Goal: Task Accomplishment & Management: Use online tool/utility

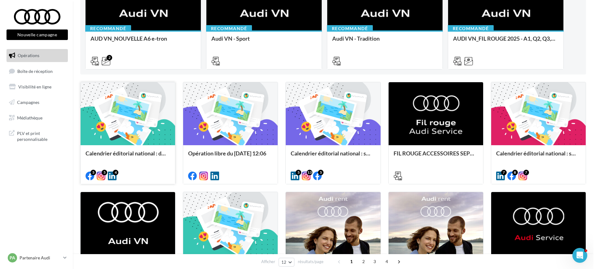
scroll to position [124, 0]
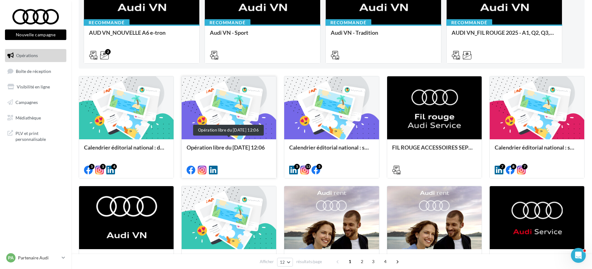
click at [207, 149] on div "Opération libre du [DATE] 12:06" at bounding box center [229, 150] width 85 height 12
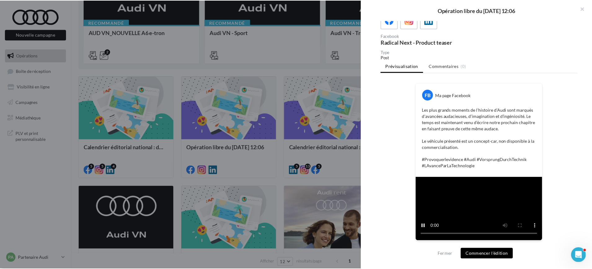
scroll to position [150, 0]
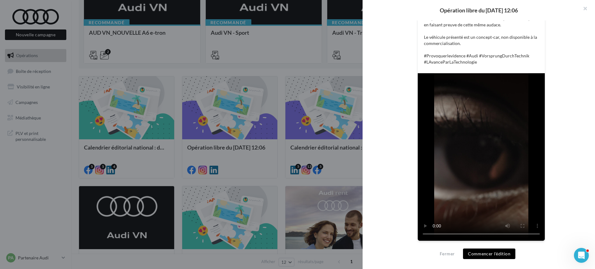
click at [284, 138] on div at bounding box center [297, 134] width 595 height 269
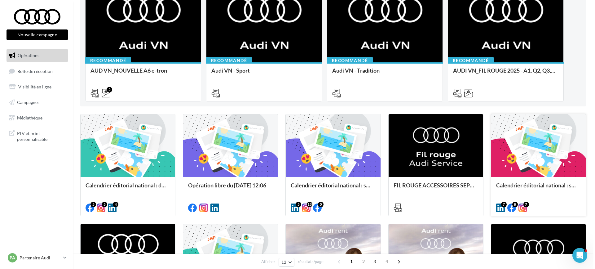
scroll to position [124, 0]
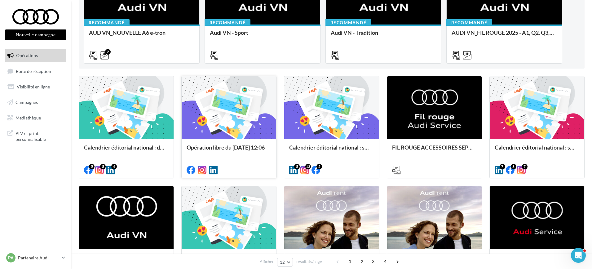
click at [229, 124] on div at bounding box center [229, 108] width 95 height 64
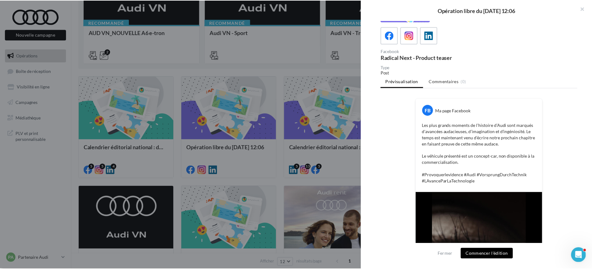
scroll to position [150, 0]
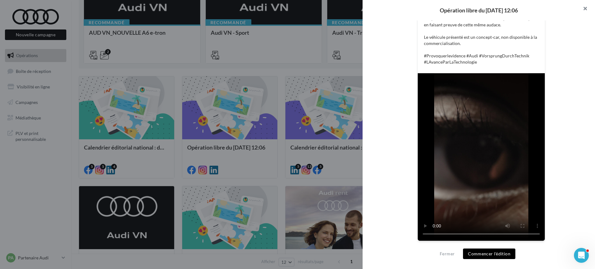
click at [589, 7] on button "button" at bounding box center [583, 9] width 25 height 19
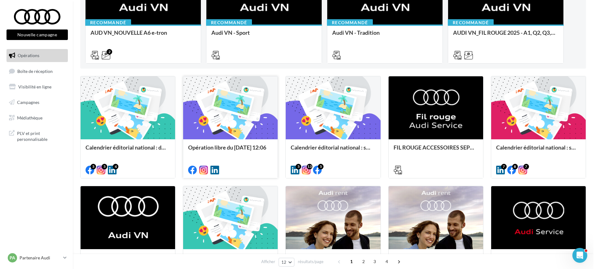
scroll to position [93, 0]
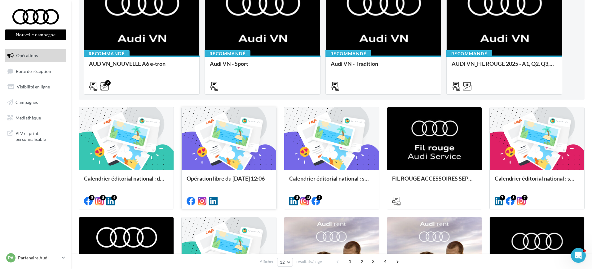
click at [237, 138] on div at bounding box center [229, 139] width 95 height 64
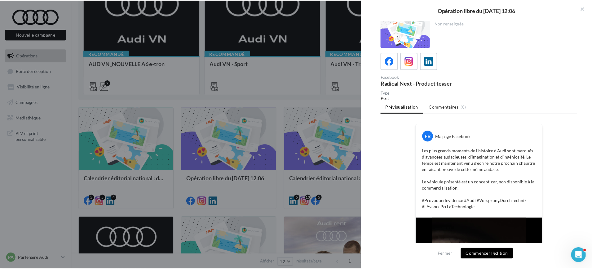
scroll to position [0, 0]
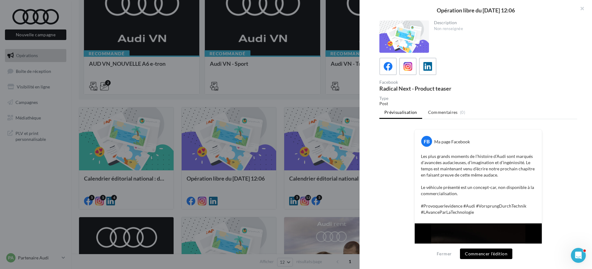
click at [40, 100] on div at bounding box center [296, 134] width 592 height 269
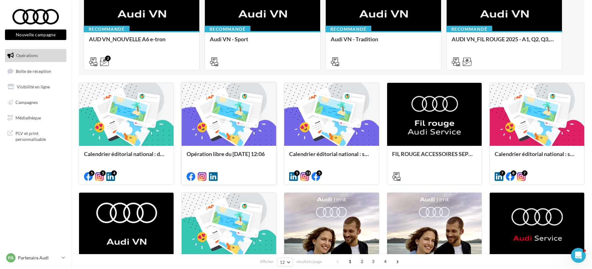
scroll to position [93, 0]
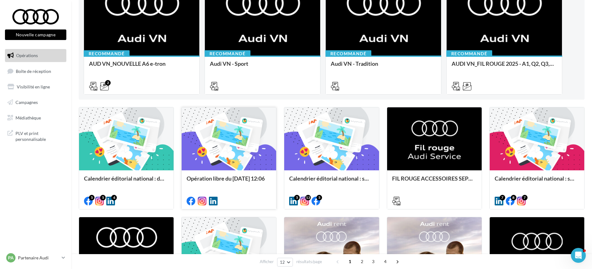
click at [247, 167] on div at bounding box center [229, 139] width 95 height 64
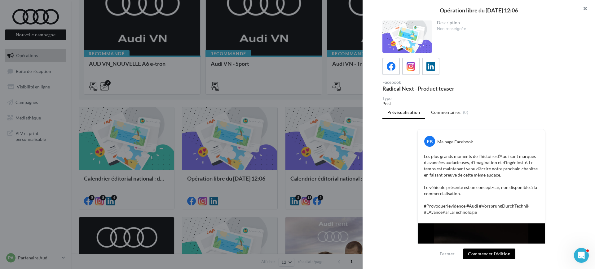
click at [584, 9] on button "button" at bounding box center [583, 9] width 25 height 19
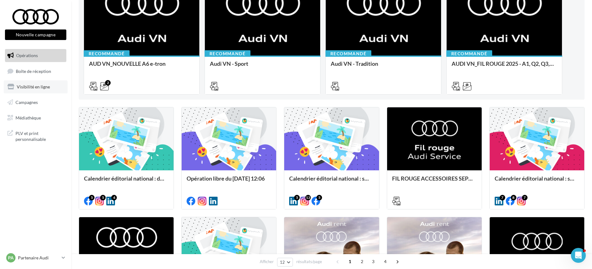
click at [46, 87] on span "Visibilité en ligne" at bounding box center [33, 86] width 33 height 5
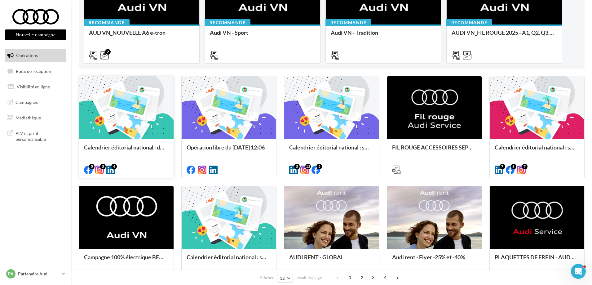
click at [129, 114] on div at bounding box center [126, 108] width 95 height 64
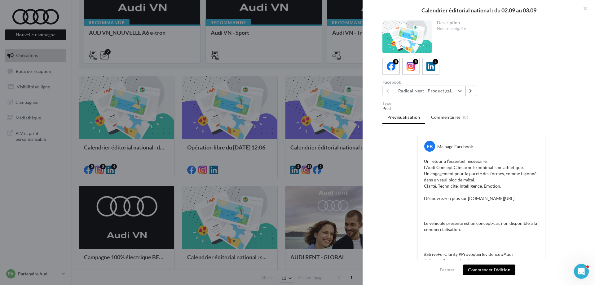
drag, startPoint x: 421, startPoint y: 8, endPoint x: 556, endPoint y: 7, distance: 134.6
click at [556, 7] on div "Calendrier éditorial national : du 02.09 au 03.09" at bounding box center [479, 10] width 233 height 20
copy div "Calendrier éditorial national : du 02.09 au 03.09"
click at [470, 92] on icon at bounding box center [470, 91] width 3 height 4
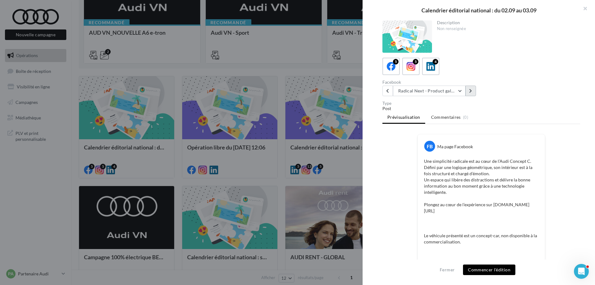
scroll to position [31, 0]
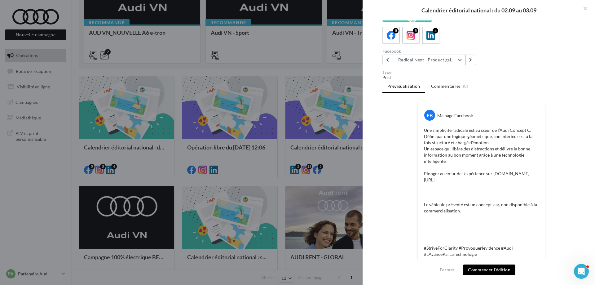
click at [482, 69] on div "Description Non renseignée 5 5 4 Facebook Radical Next - Product gallery "Zoom …" at bounding box center [482, 142] width 238 height 245
click at [474, 61] on button at bounding box center [471, 60] width 11 height 11
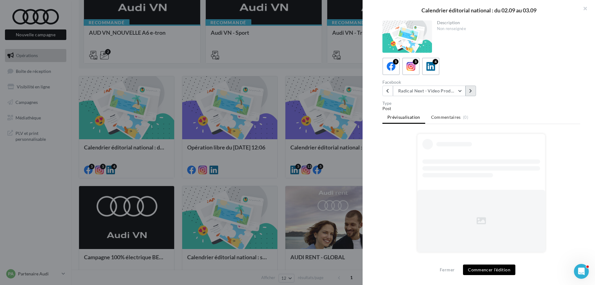
scroll to position [0, 0]
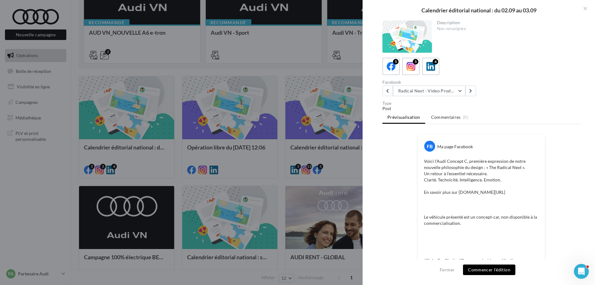
drag, startPoint x: 520, startPoint y: 96, endPoint x: 560, endPoint y: 109, distance: 41.5
click at [528, 101] on div "Description Non renseignée 5 5 4 Facebook Radical Next - Video Product Radical …" at bounding box center [482, 142] width 238 height 245
click at [473, 91] on button at bounding box center [471, 91] width 11 height 11
click at [477, 91] on div "Radical Next - Video Product Radical Next - Product gallery Radical Next - Prod…" at bounding box center [431, 91] width 96 height 11
click at [473, 94] on button at bounding box center [471, 91] width 11 height 11
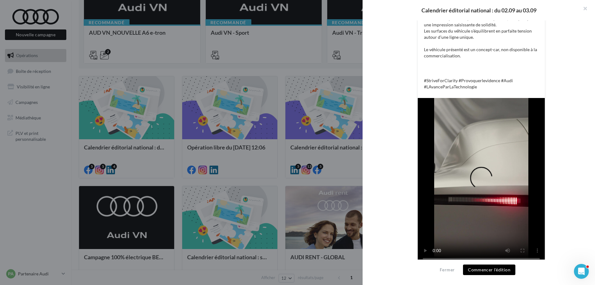
scroll to position [151, 0]
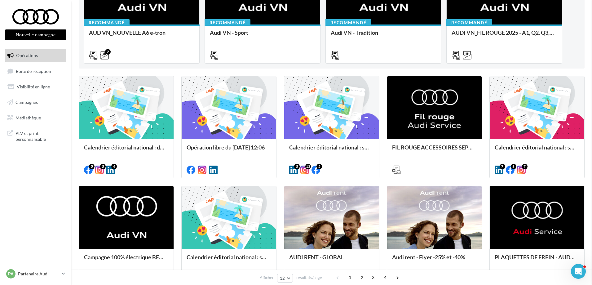
click at [228, 147] on div "Opération libre du [DATE] 12:06" at bounding box center [229, 150] width 85 height 12
